Goal: Transaction & Acquisition: Purchase product/service

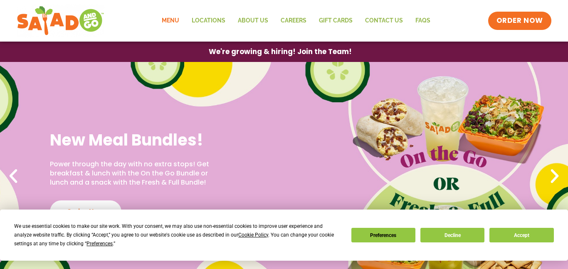
click at [180, 21] on link "Menu" at bounding box center [171, 20] width 30 height 19
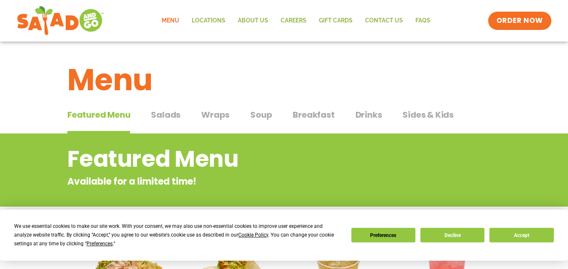
click at [157, 118] on span "Salads" at bounding box center [166, 115] width 30 height 12
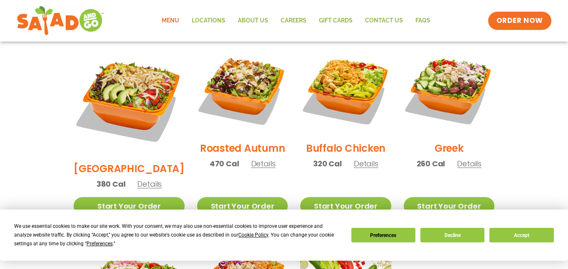
scroll to position [443, 0]
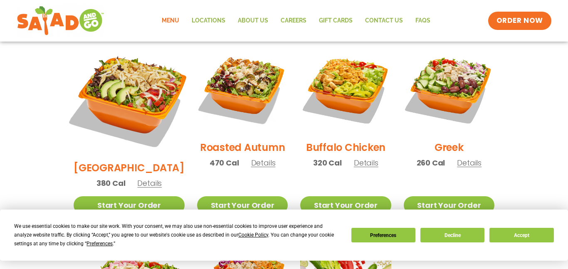
click at [146, 112] on img at bounding box center [129, 99] width 130 height 130
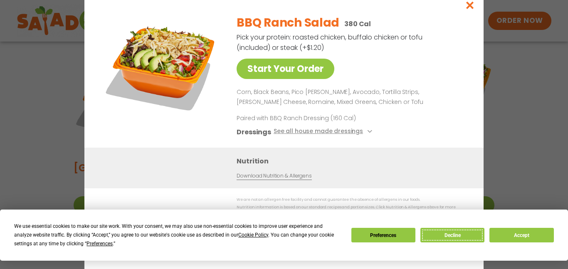
click at [446, 235] on button "Decline" at bounding box center [452, 235] width 64 height 15
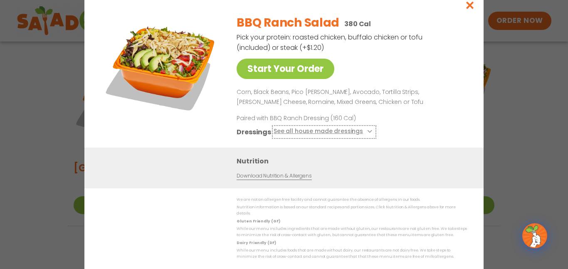
click at [358, 130] on button "See all house made dressings" at bounding box center [324, 131] width 101 height 10
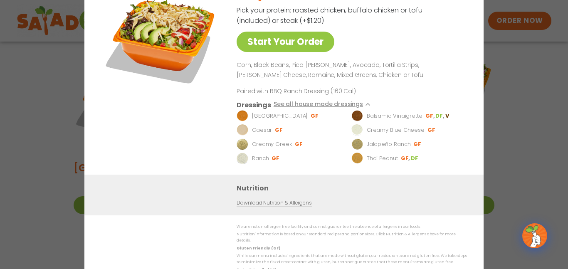
click at [286, 59] on div "BBQ Ranch Salad 380 Cal Pick your protein: roasted chicken, buffalo chicken or …" at bounding box center [350, 78] width 227 height 194
click at [276, 44] on link "Start Your Order" at bounding box center [286, 42] width 98 height 20
